Goal: Information Seeking & Learning: Learn about a topic

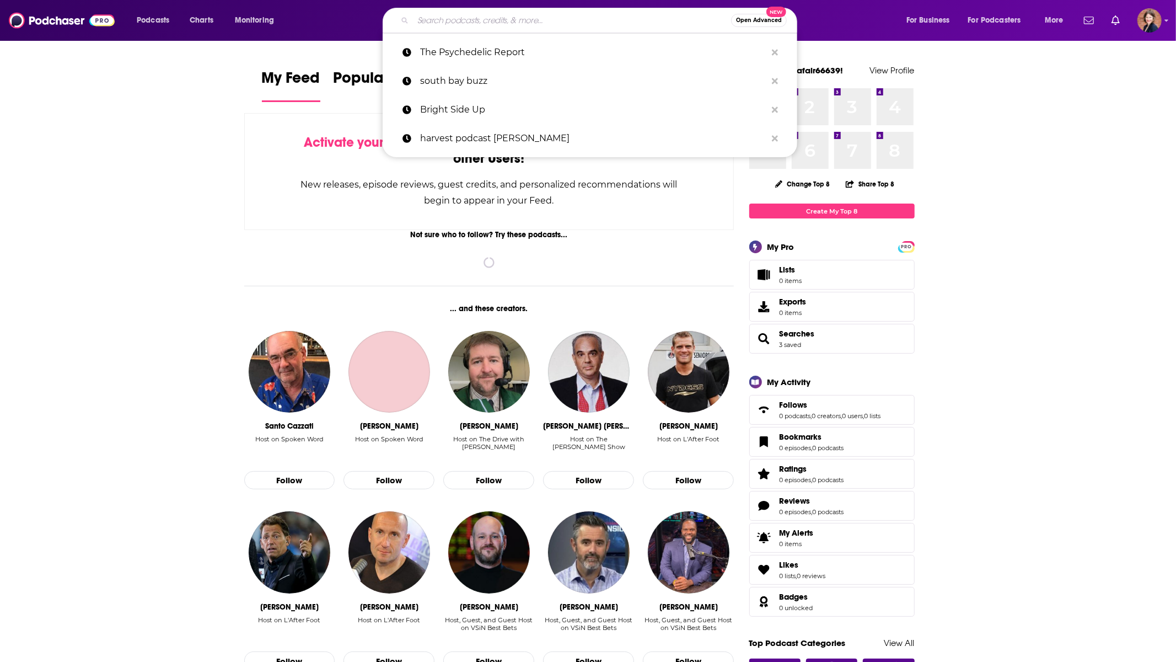
click at [537, 20] on input "Search podcasts, credits, & more..." at bounding box center [572, 21] width 318 height 18
paste input "[PERSON_NAME]"
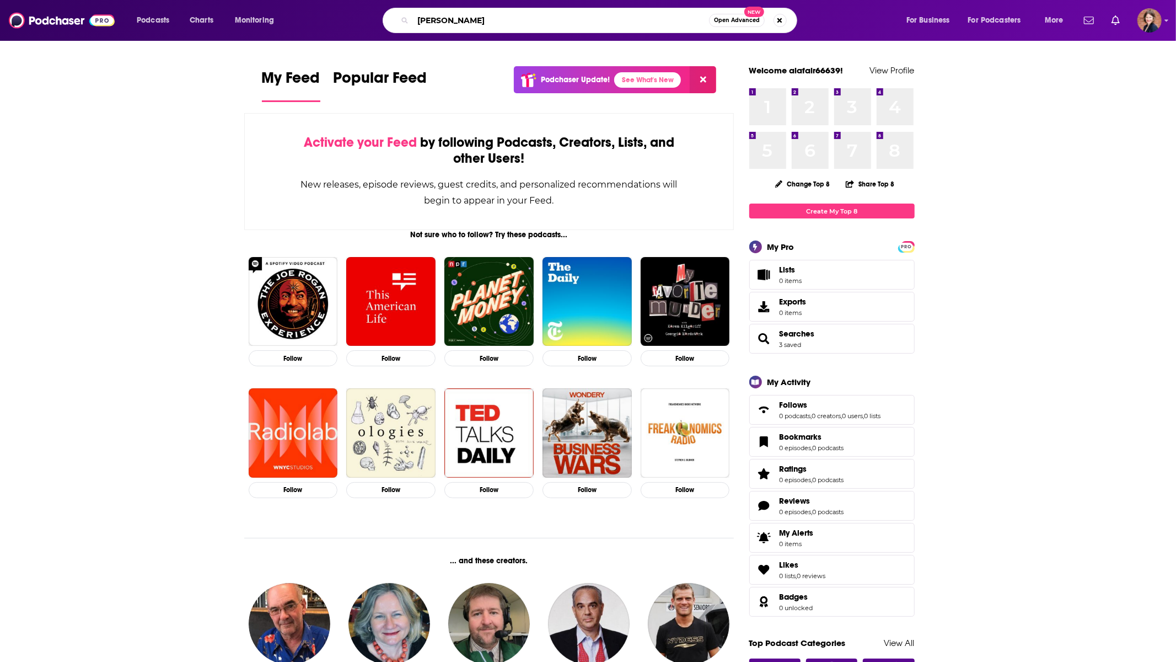
type input "[PERSON_NAME]"
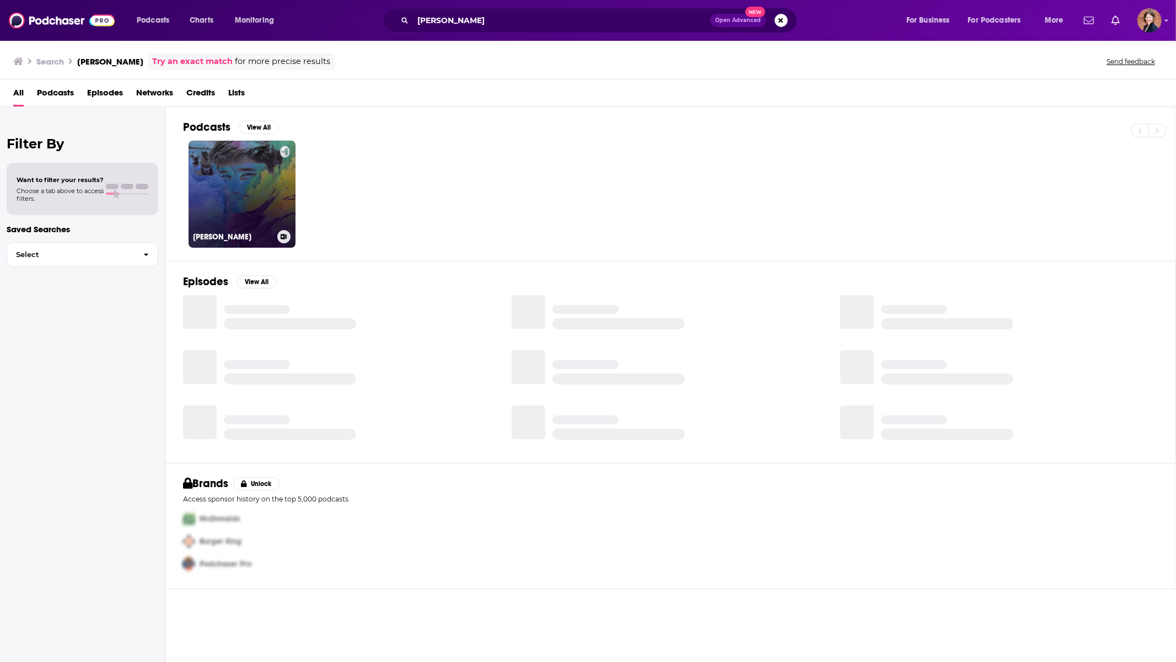
click at [238, 194] on link "[PERSON_NAME]" at bounding box center [242, 194] width 107 height 107
